Goal: Submit feedback/report problem

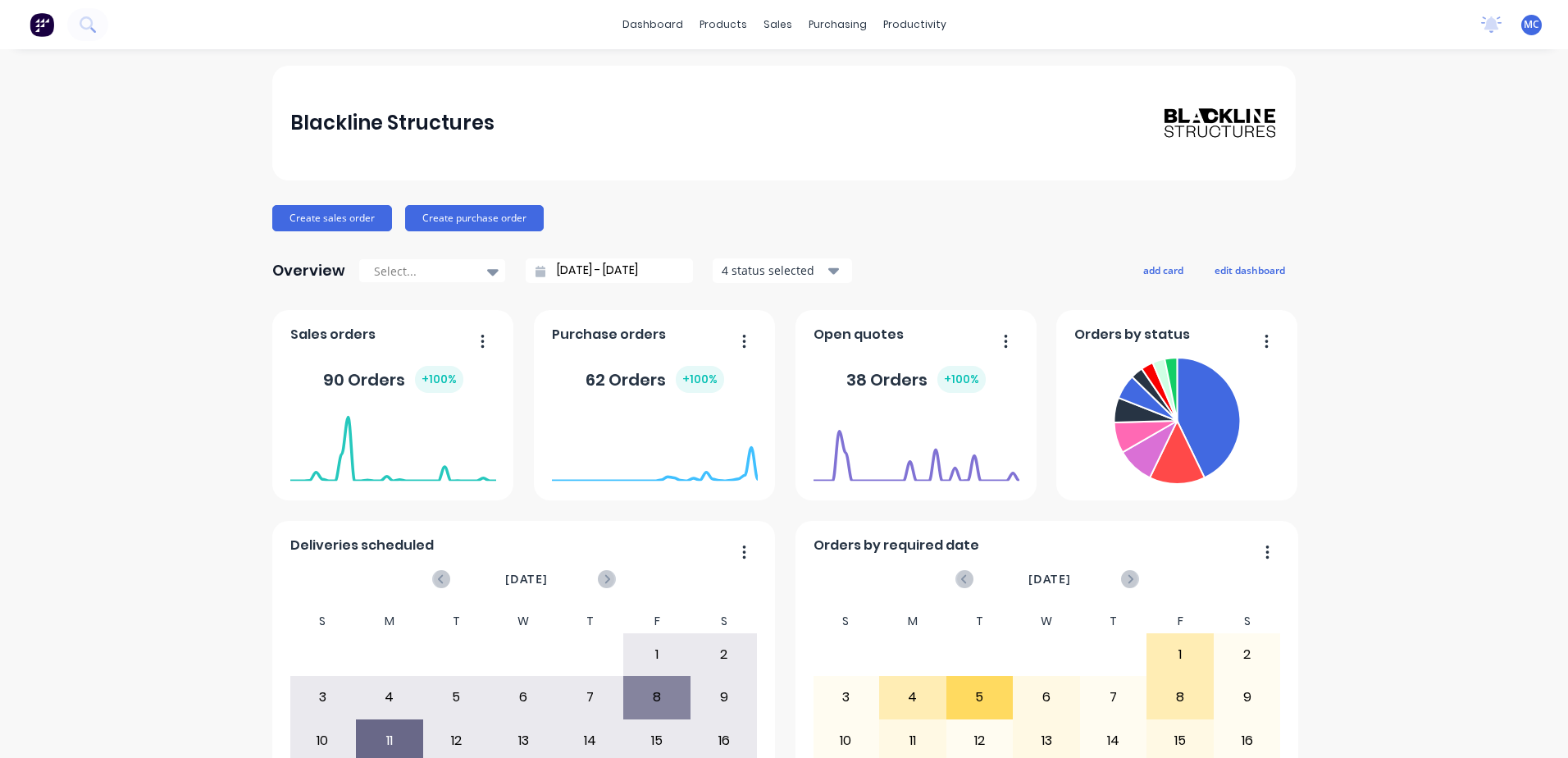
click at [1533, 727] on div "Blackline Structures Create sales order Create purchase order Overview Select..…" at bounding box center [784, 494] width 1568 height 856
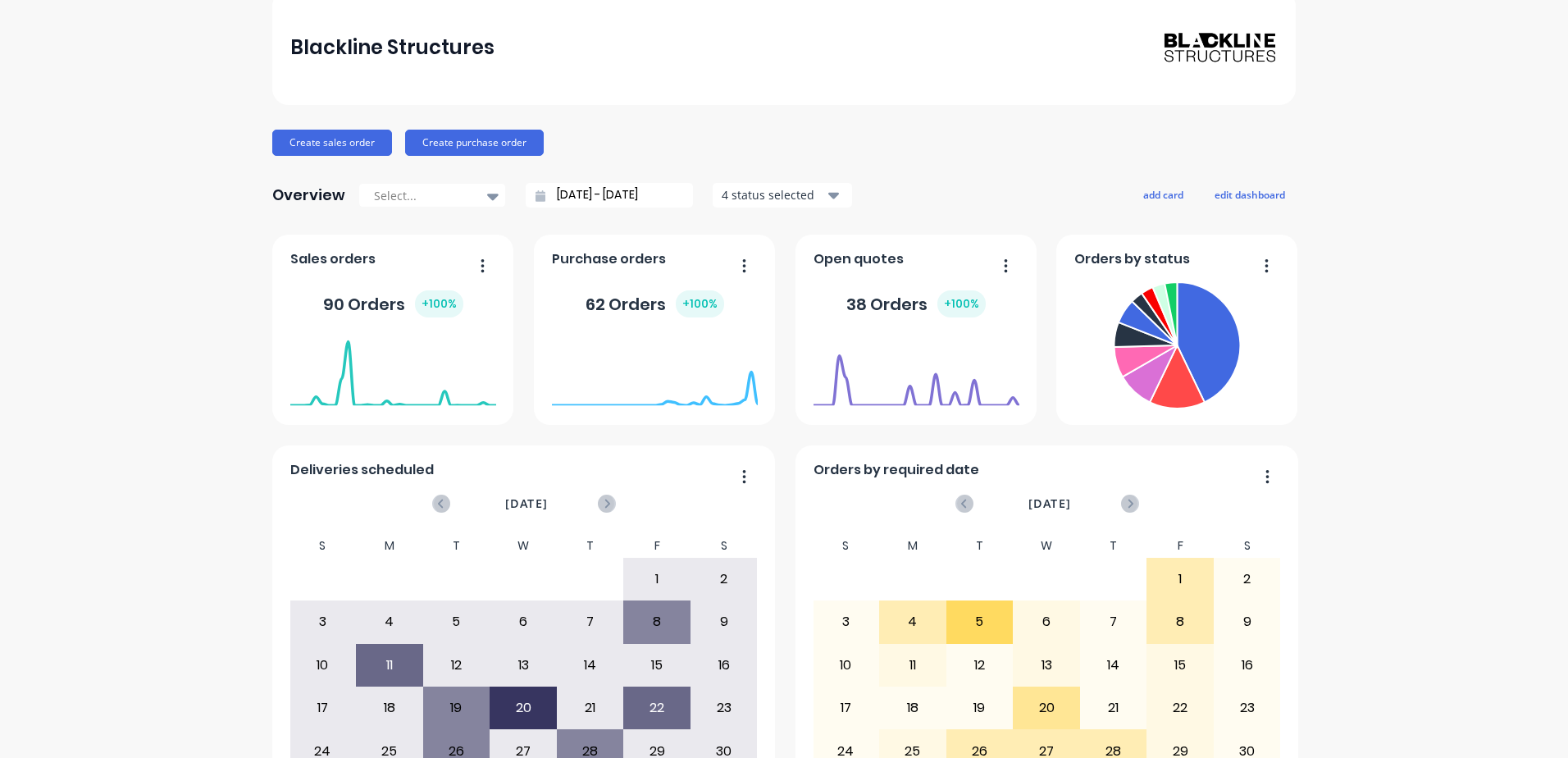
scroll to position [180, 0]
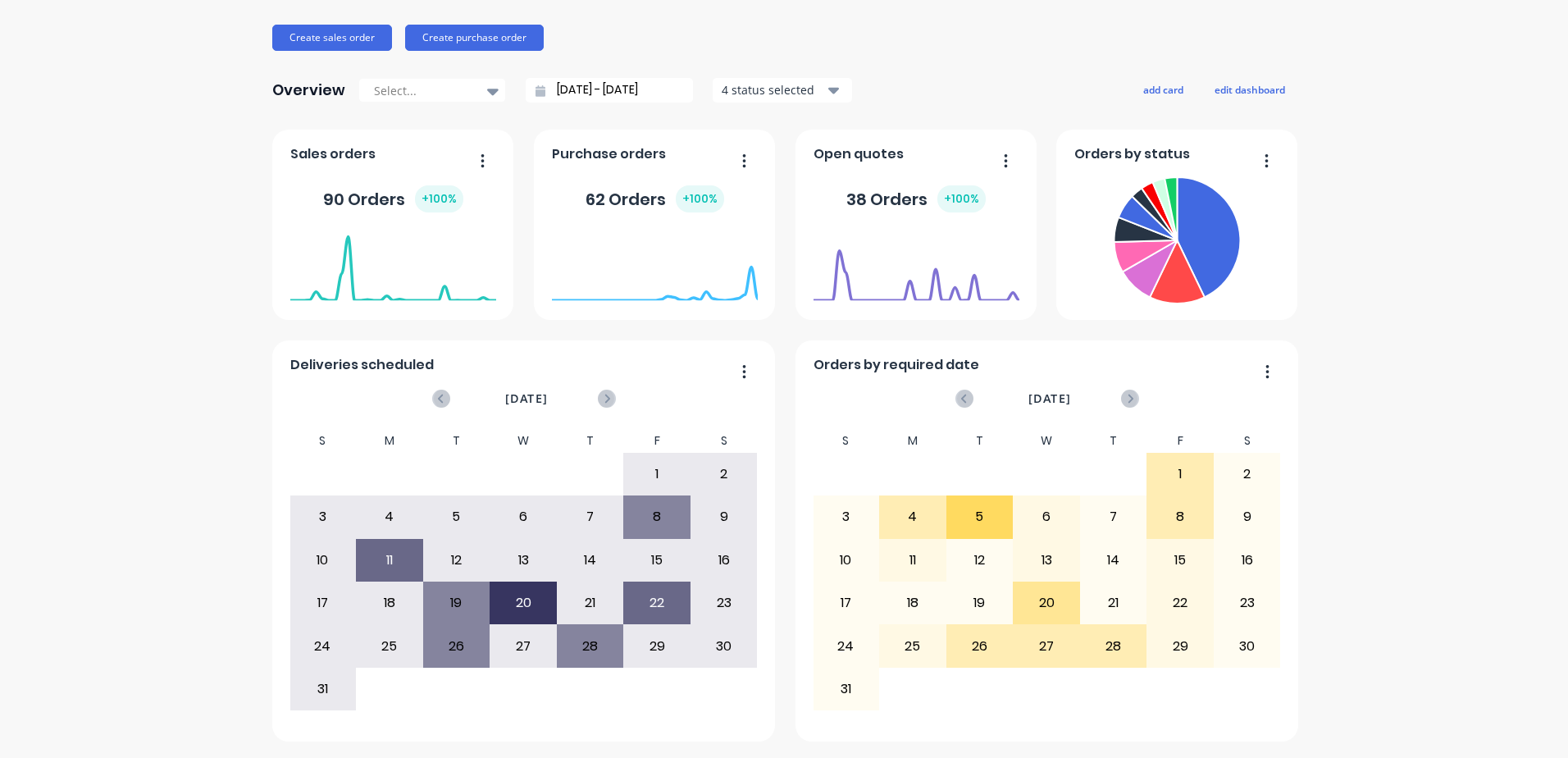
click at [1528, 702] on div "Blackline Structures Create sales order Create purchase order Overview Select..…" at bounding box center [784, 313] width 1568 height 856
click at [1530, 705] on div "Blackline Structures Create sales order Create purchase order Overview Select..…" at bounding box center [784, 313] width 1568 height 856
click at [1526, 704] on div "Blackline Structures Create sales order Create purchase order Overview Select..…" at bounding box center [784, 313] width 1568 height 856
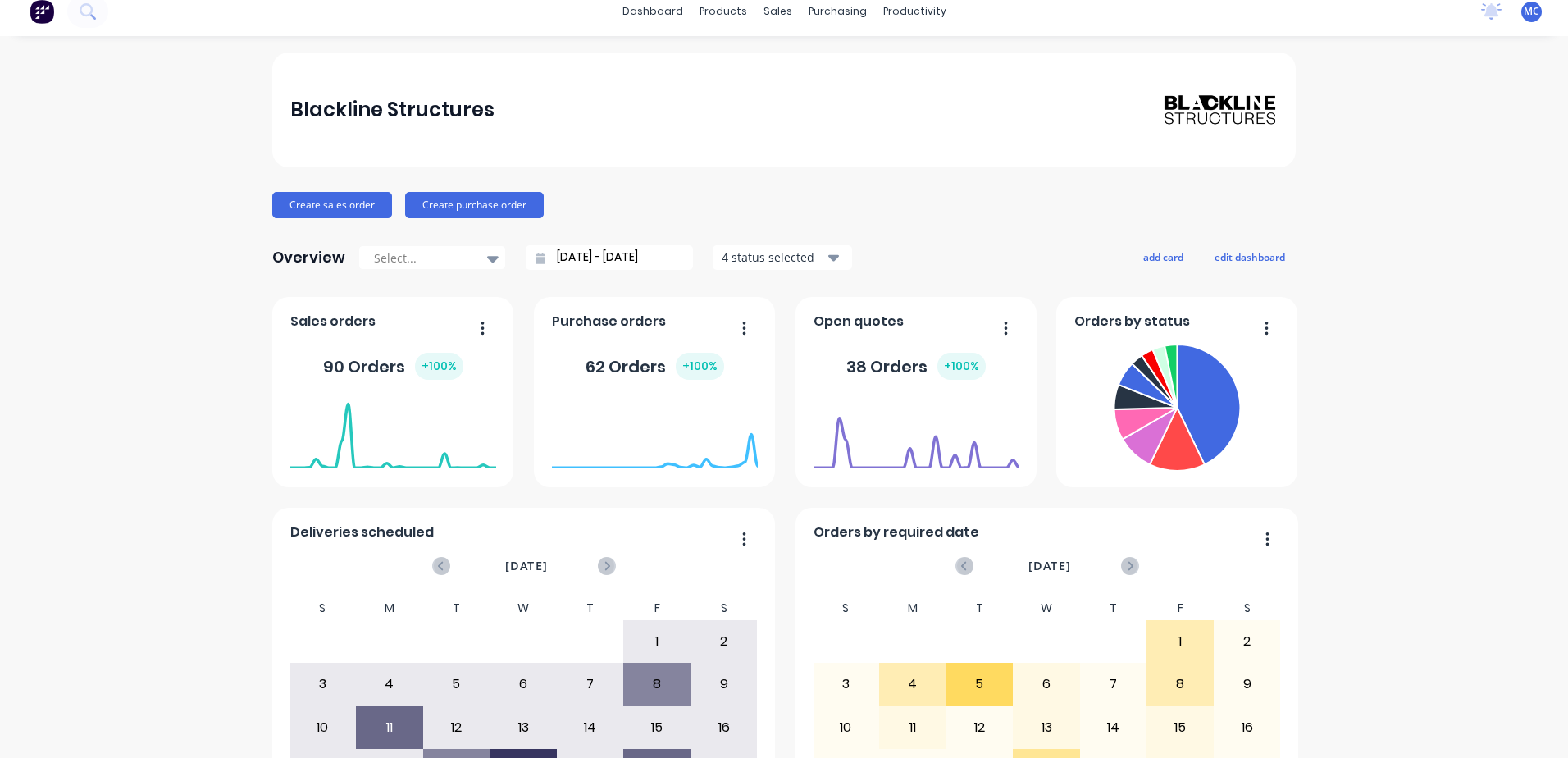
scroll to position [0, 0]
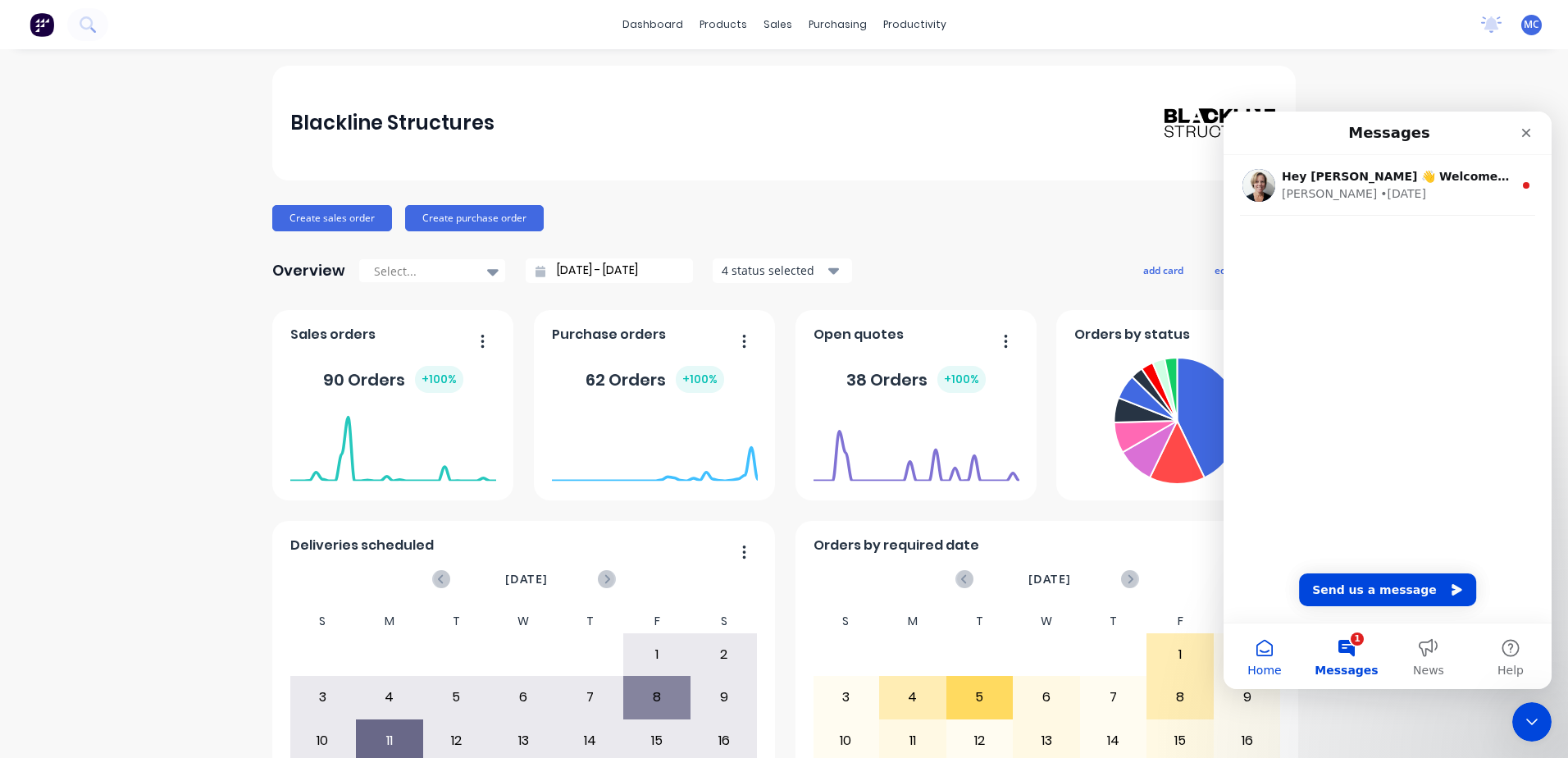
click at [1292, 652] on button "Home" at bounding box center [1265, 656] width 82 height 66
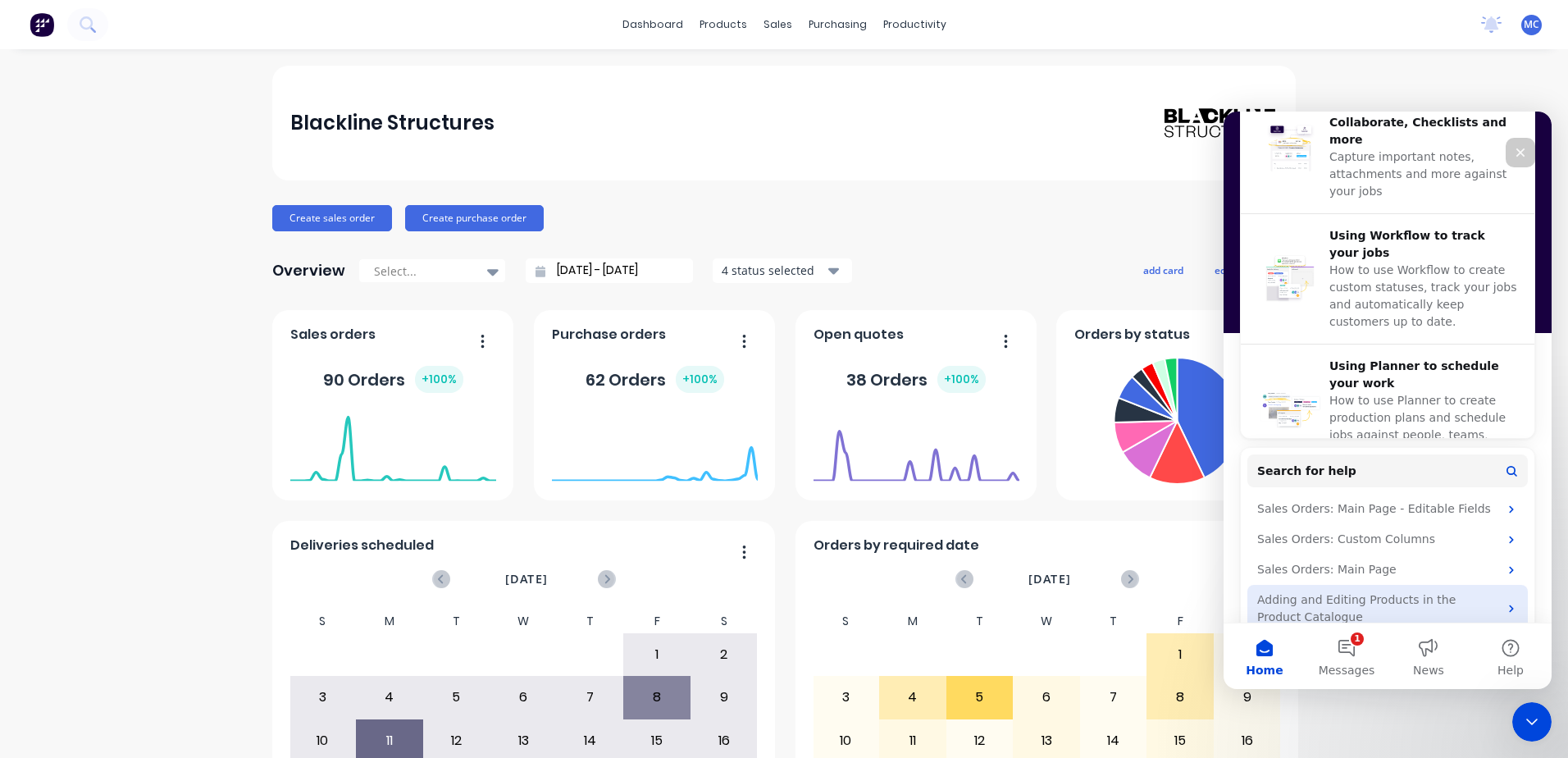
scroll to position [629, 0]
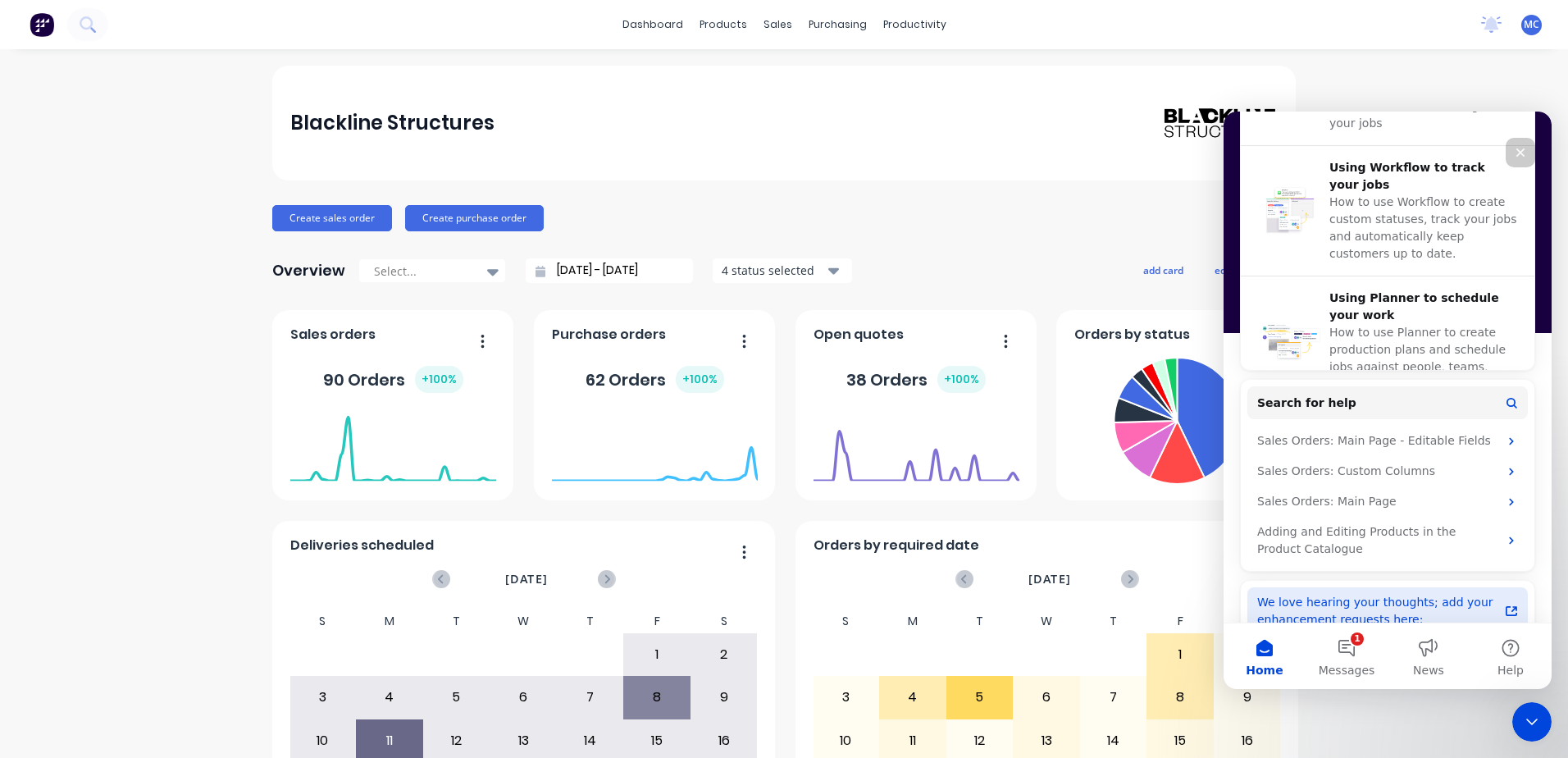
click at [1347, 594] on div "We love hearing your thoughts; add your enhancement requests here:" at bounding box center [1378, 611] width 241 height 34
